Goal: Find specific page/section: Find specific page/section

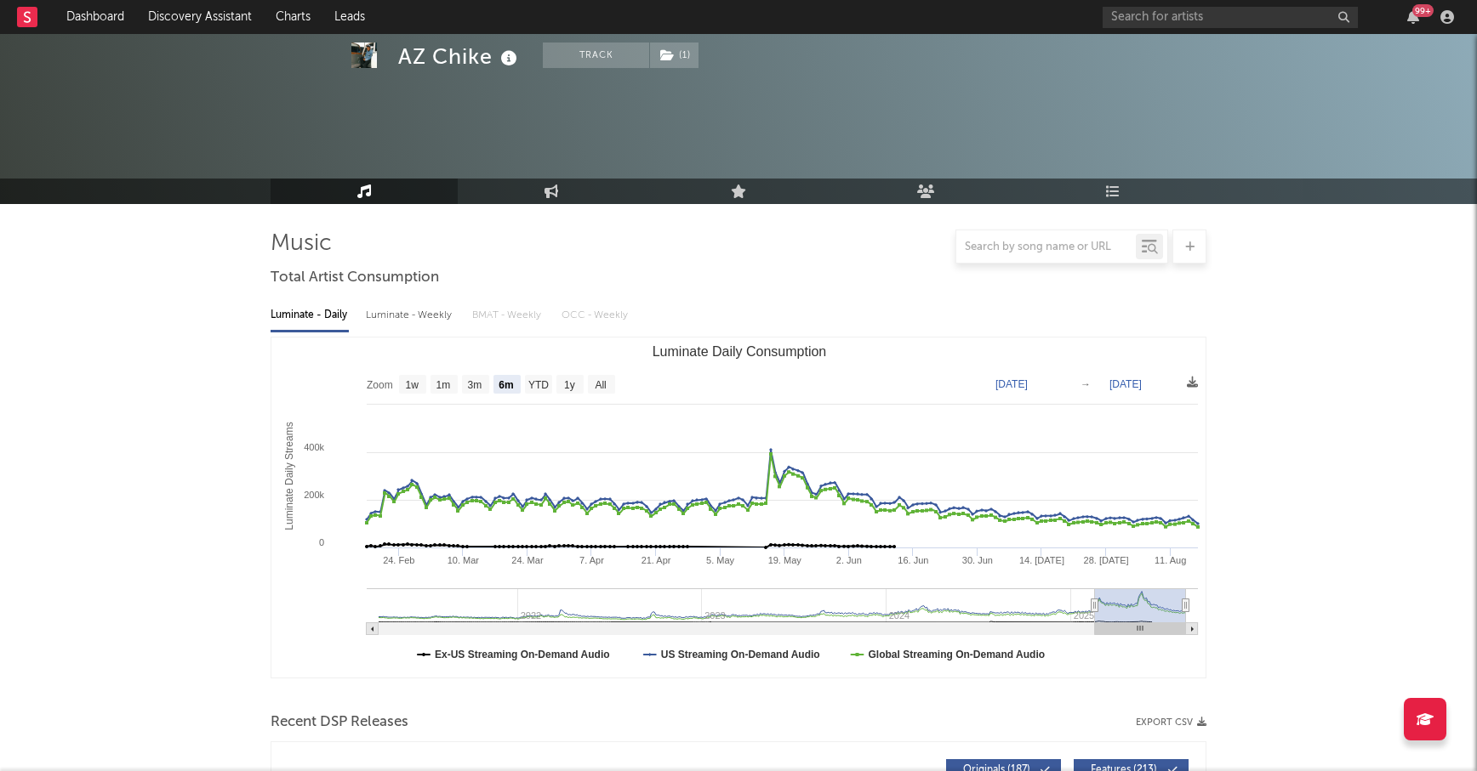
select select "6m"
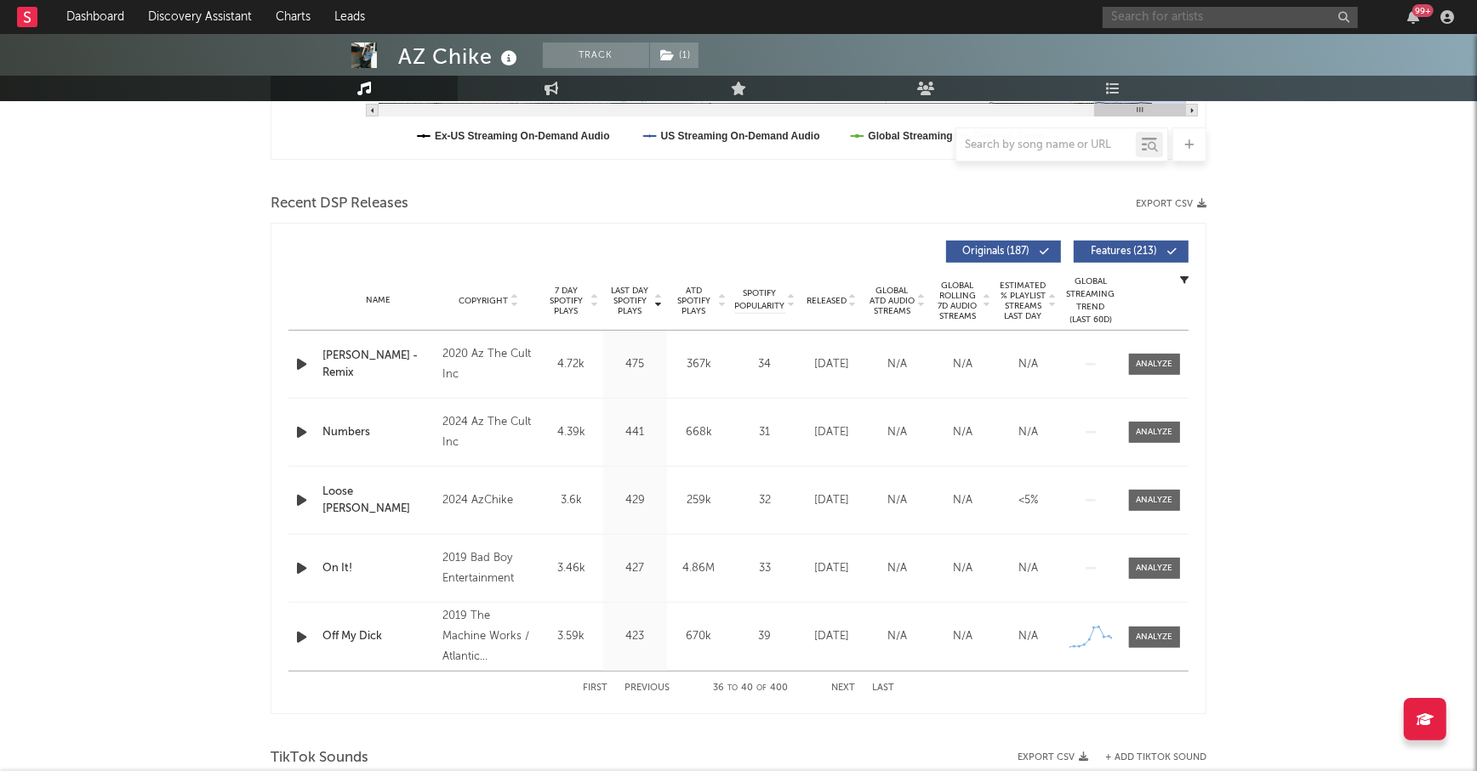
click at [1179, 10] on input "text" at bounding box center [1229, 17] width 255 height 21
click at [1178, 16] on input "katseye" at bounding box center [1229, 17] width 255 height 21
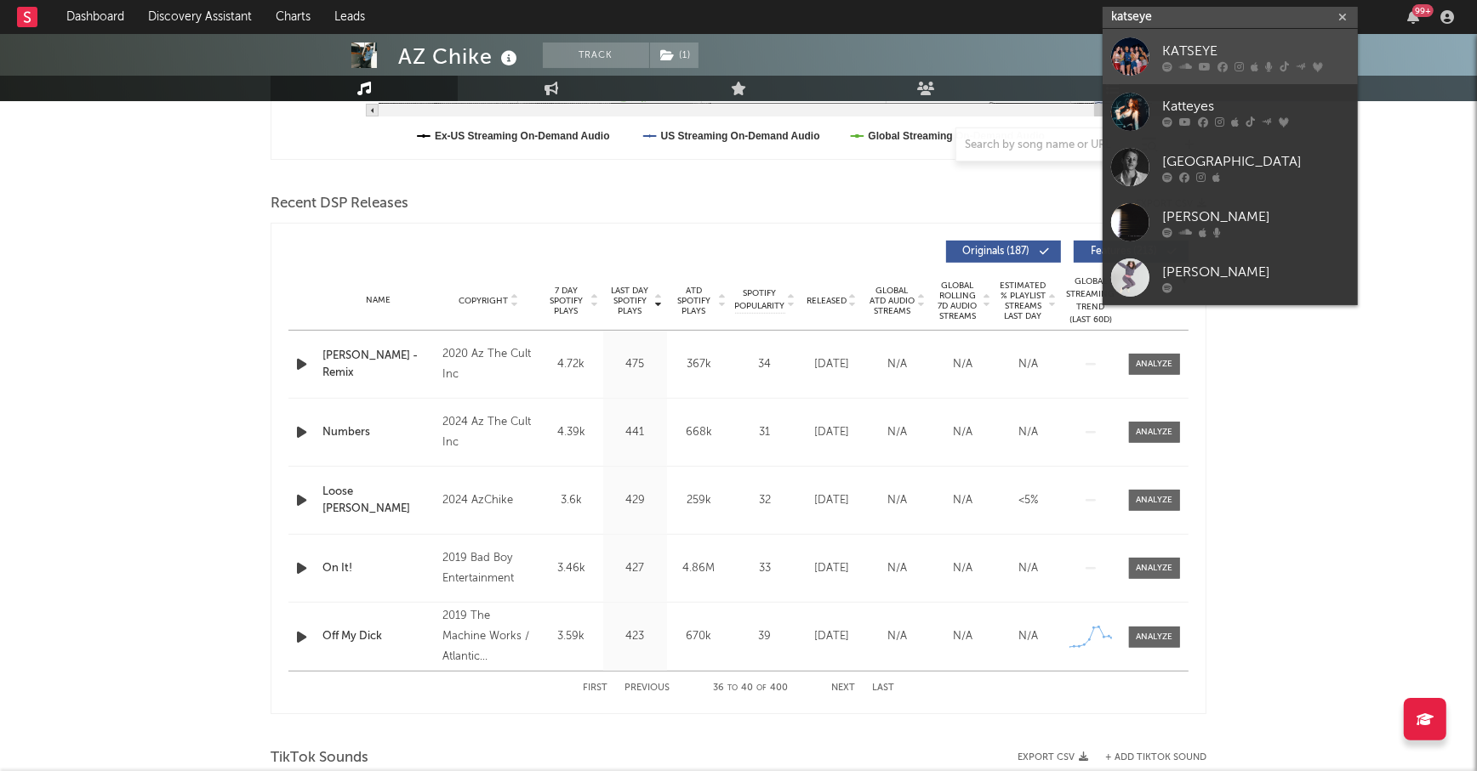
type input "katseye"
click at [1192, 48] on div "KATSEYE" at bounding box center [1255, 51] width 187 height 20
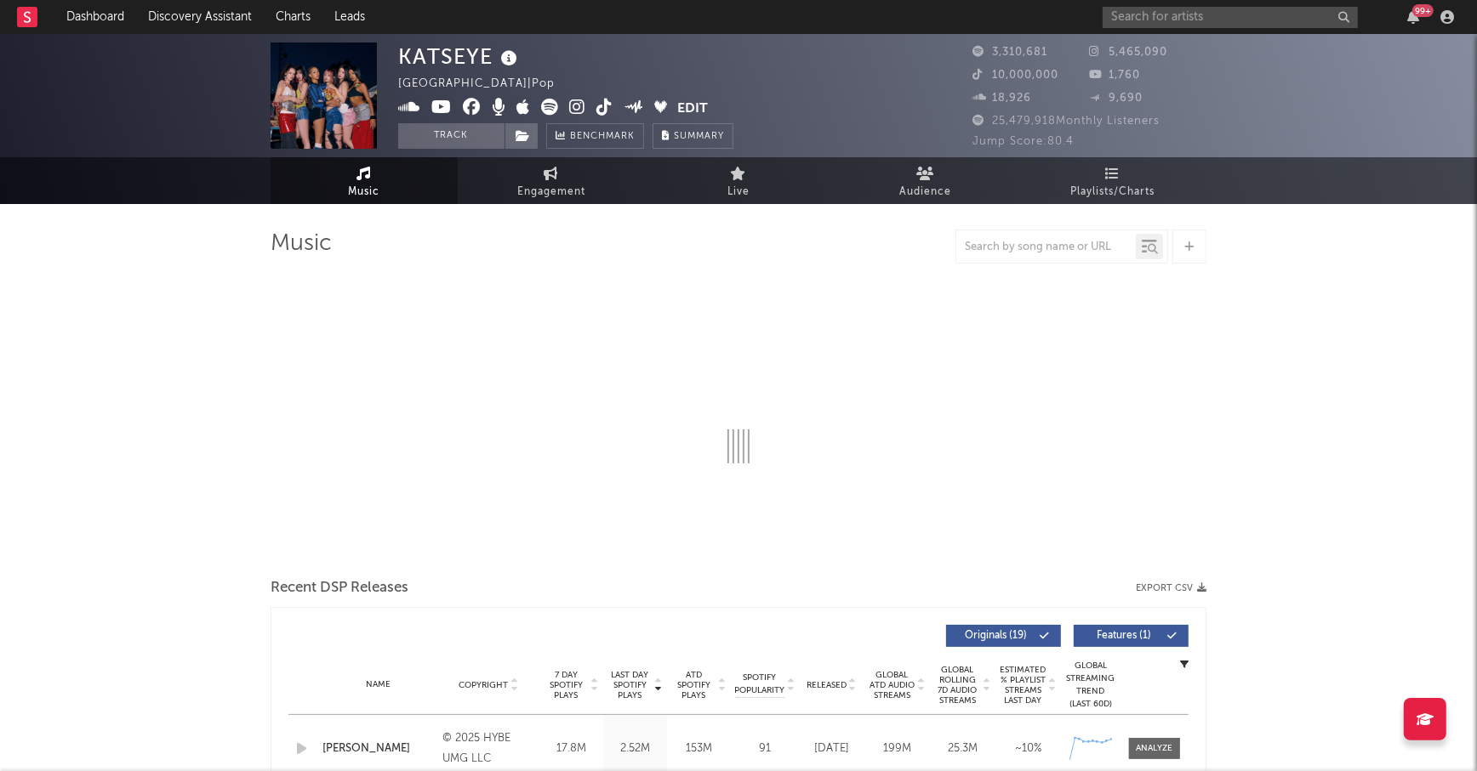
select select "6m"
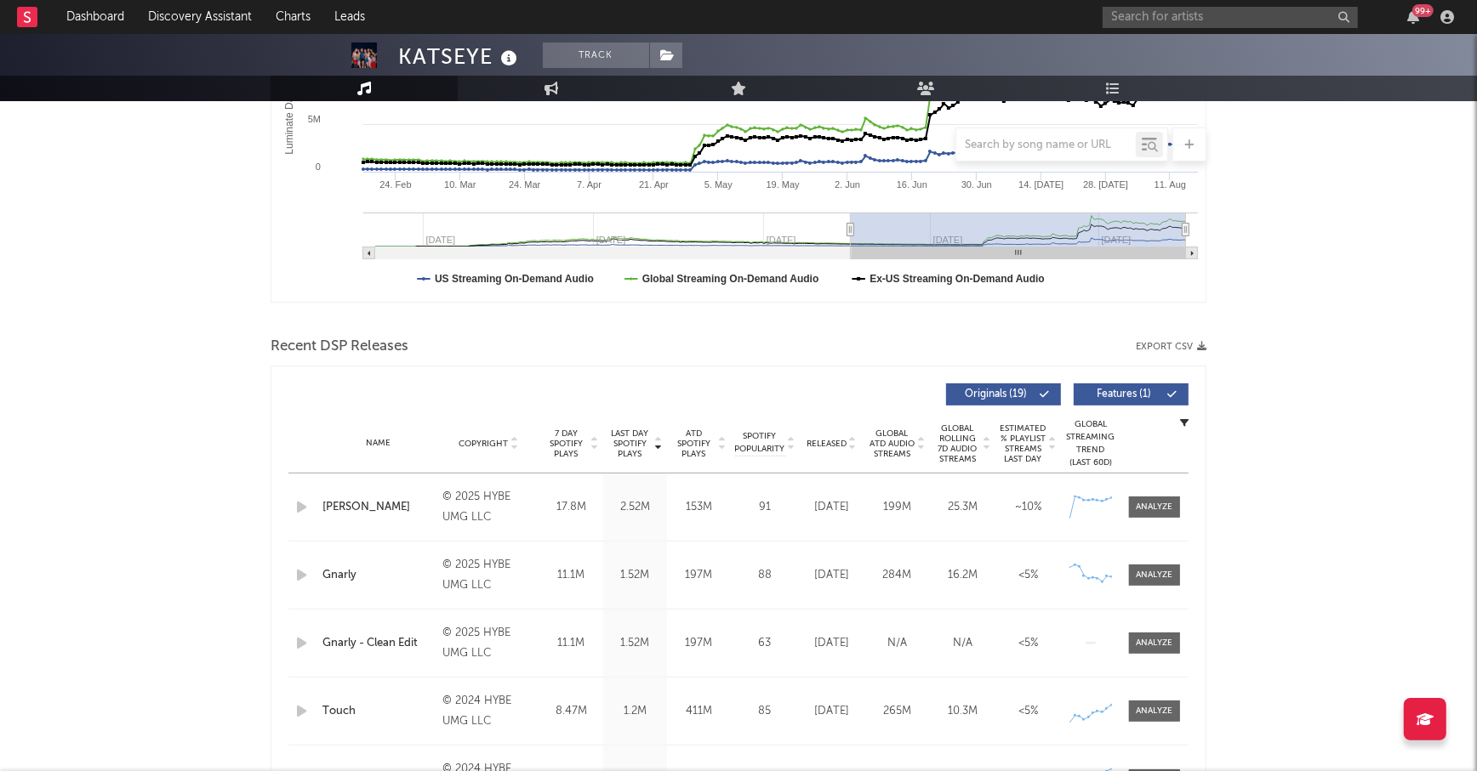
scroll to position [466, 0]
